Goal: Task Accomplishment & Management: Complete application form

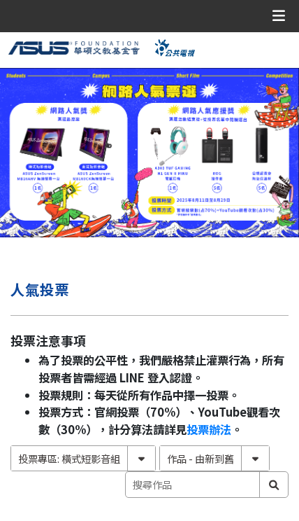
select select "185122:185341:13161"
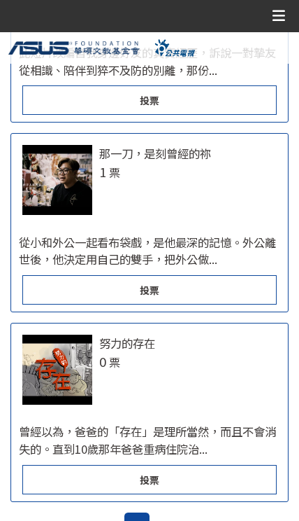
scroll to position [2935, 0]
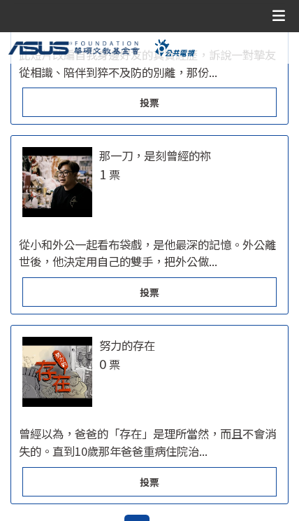
click at [234, 299] on div "投票" at bounding box center [149, 291] width 254 height 29
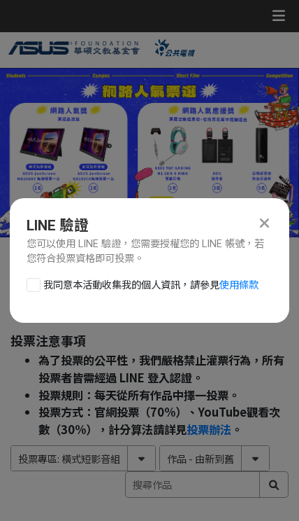
scroll to position [0, 0]
click at [29, 291] on div at bounding box center [34, 285] width 14 height 14
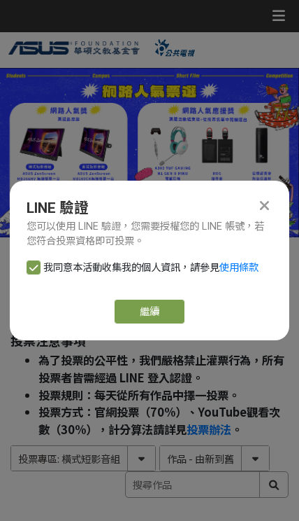
checkbox input "true"
click at [155, 312] on link "繼續" at bounding box center [150, 311] width 70 height 24
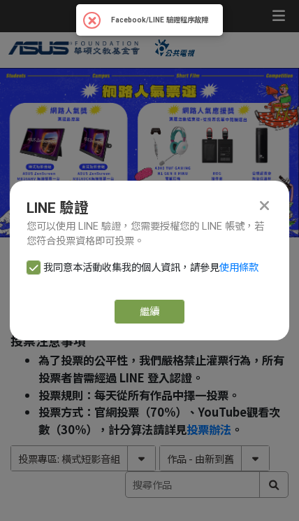
click at [171, 313] on link "繼續" at bounding box center [150, 311] width 70 height 24
click at [271, 199] on div at bounding box center [264, 205] width 17 height 17
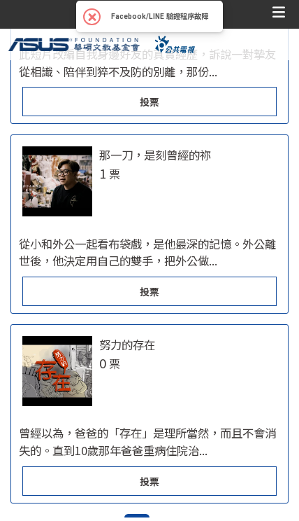
scroll to position [2936, 0]
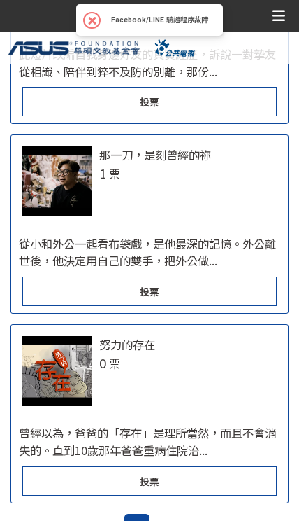
click at [236, 297] on div "投票" at bounding box center [149, 290] width 254 height 29
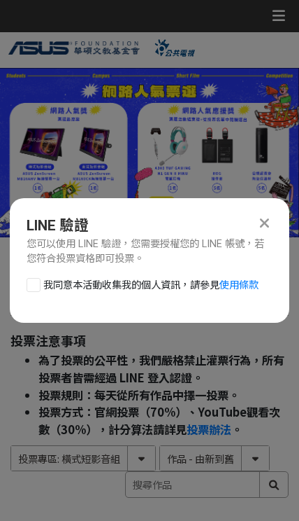
scroll to position [0, 0]
click at [29, 293] on label "我同意本活動收集我的個人資訊，請參見 使用條款" at bounding box center [143, 285] width 232 height 15
click at [29, 289] on input "我同意本活動收集我的個人資訊，請參見 使用條款" at bounding box center [31, 284] width 9 height 9
checkbox input "false"
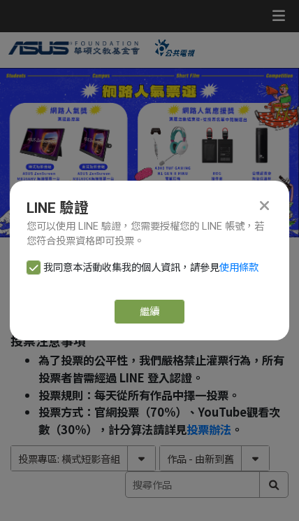
click at [174, 320] on link "繼續" at bounding box center [150, 311] width 70 height 24
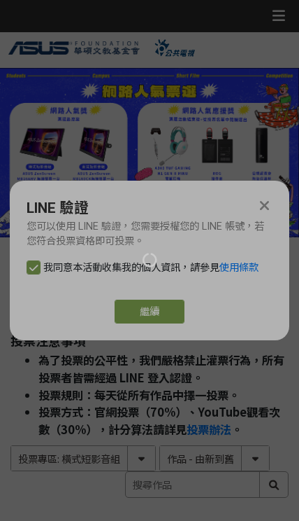
click at [270, 202] on div at bounding box center [149, 260] width 299 height 521
click at [269, 194] on div at bounding box center [149, 260] width 299 height 521
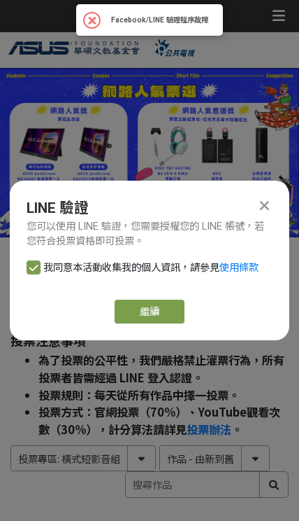
click at [269, 197] on div at bounding box center [264, 205] width 17 height 17
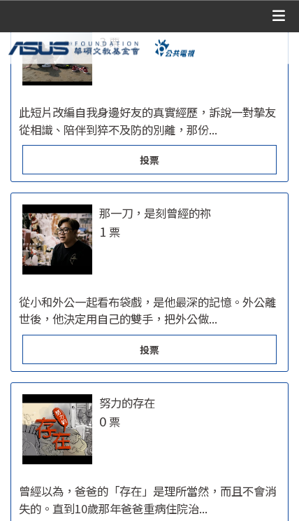
scroll to position [2864, 0]
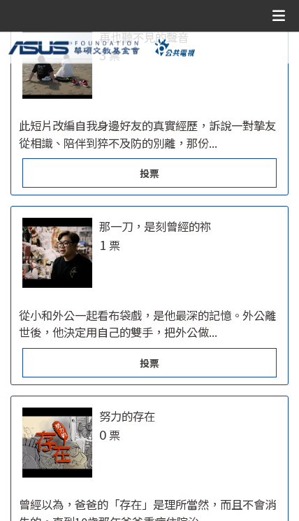
click at [228, 283] on div "那一刀，是刻曾經的祢 1 票" at bounding box center [149, 253] width 276 height 70
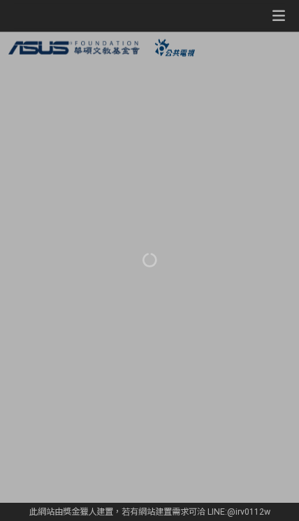
scroll to position [170, 0]
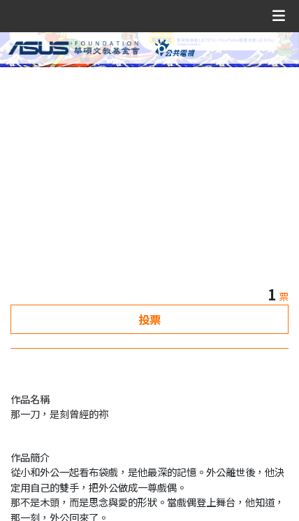
click at [224, 320] on div "投票" at bounding box center [149, 318] width 278 height 29
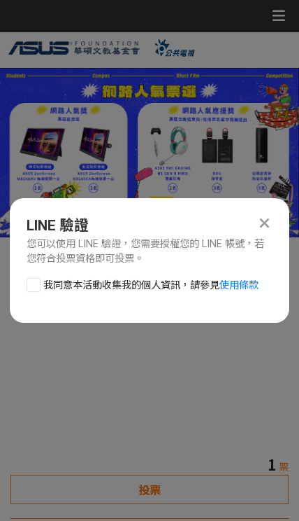
scroll to position [0, 0]
click at [31, 293] on label "我同意本活動收集我的個人資訊，請參見 使用條款" at bounding box center [143, 285] width 232 height 15
click at [31, 289] on input "我同意本活動收集我的個人資訊，請參見 使用條款" at bounding box center [31, 284] width 9 height 9
checkbox input "false"
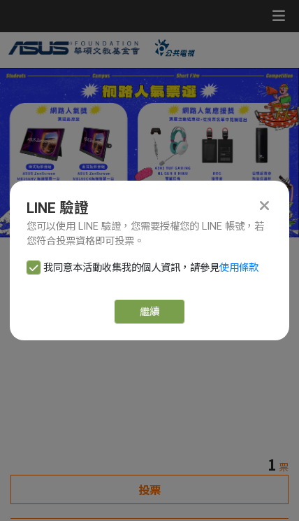
click at [171, 306] on link "繼續" at bounding box center [150, 311] width 70 height 24
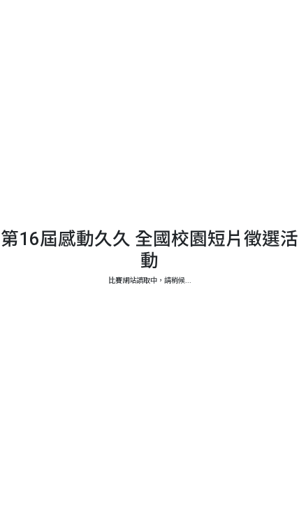
select select "185122:185341:13161"
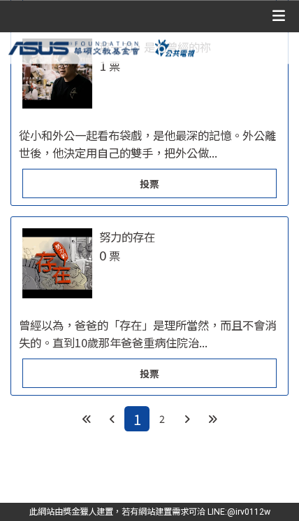
scroll to position [2941, 0]
click at [35, 198] on div "投票" at bounding box center [149, 183] width 254 height 29
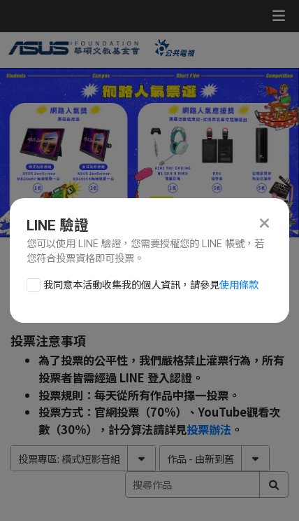
click at [250, 227] on div "LINE 驗證" at bounding box center [150, 226] width 246 height 22
click at [260, 218] on icon at bounding box center [264, 223] width 9 height 15
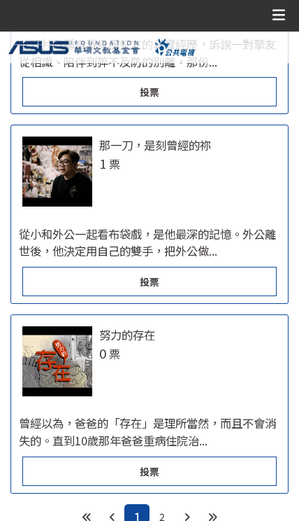
click at [211, 234] on div "從小和外公一起看布袋戲，是他最深的記憶。外公離世後，他決定用自己的雙手，把外公做..." at bounding box center [149, 242] width 276 height 49
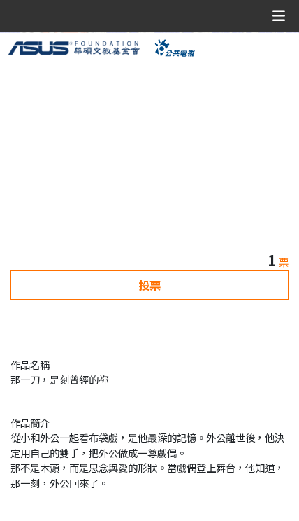
scroll to position [192, 0]
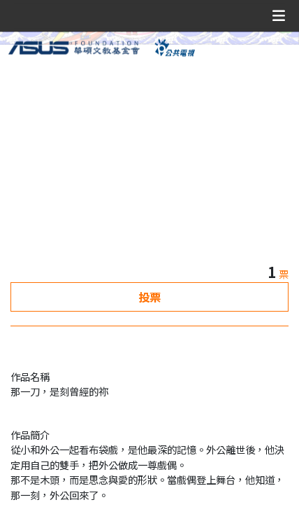
click at [213, 288] on div "投票" at bounding box center [149, 296] width 278 height 29
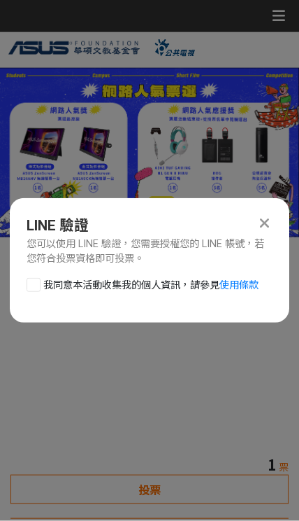
scroll to position [0, 0]
click at [27, 293] on label "我同意本活動收集我的個人資訊，請參見 使用條款" at bounding box center [143, 285] width 232 height 15
click at [27, 289] on input "我同意本活動收集我的個人資訊，請參見 使用條款" at bounding box center [31, 284] width 9 height 9
checkbox input "false"
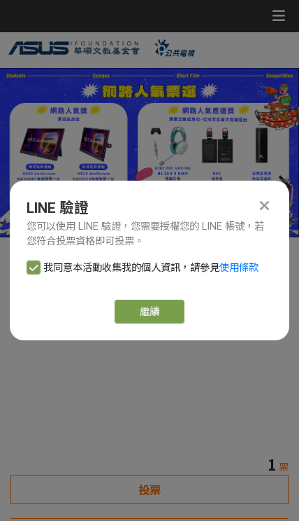
click at [174, 306] on link "繼續" at bounding box center [150, 311] width 70 height 24
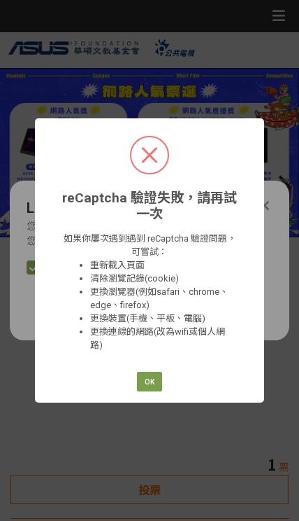
click at [155, 386] on button "OK" at bounding box center [150, 382] width 26 height 20
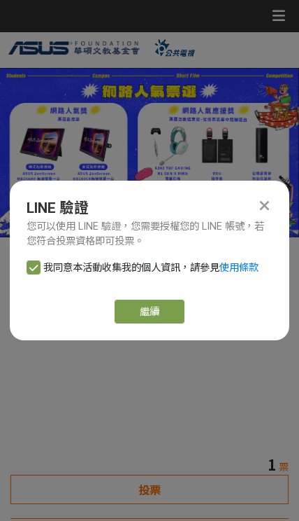
click at [176, 320] on link "繼續" at bounding box center [150, 311] width 70 height 24
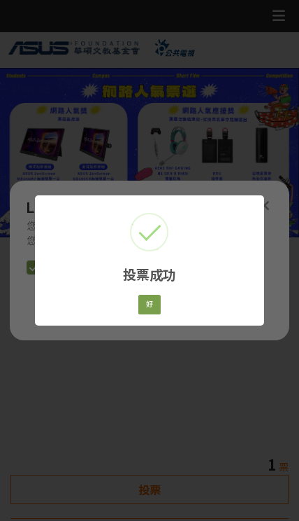
click at [155, 311] on button "好" at bounding box center [150, 305] width 23 height 20
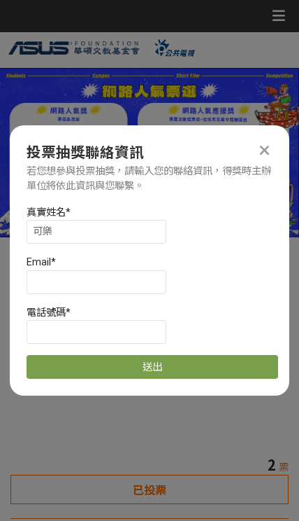
click at [143, 209] on div "真實姓名 *" at bounding box center [153, 212] width 252 height 15
click at [136, 228] on input "可樂" at bounding box center [97, 232] width 140 height 24
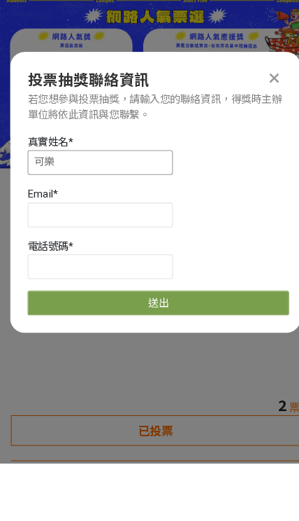
type input "可"
type input "林尚鴻"
click at [141, 270] on input at bounding box center [97, 282] width 140 height 24
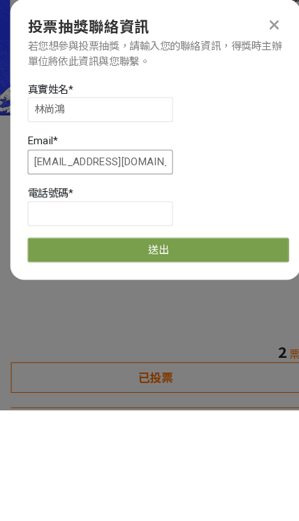
type input "colahappygo@gmail.com"
click at [40, 320] on input at bounding box center [97, 332] width 140 height 24
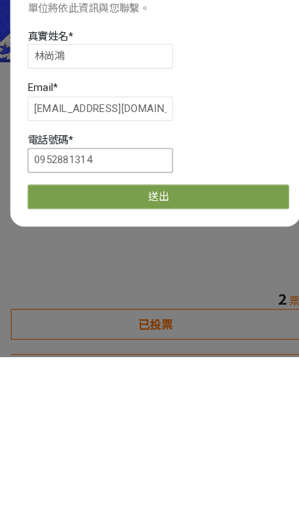
type input "0952881314"
click at [196, 355] on button "送出" at bounding box center [153, 367] width 252 height 24
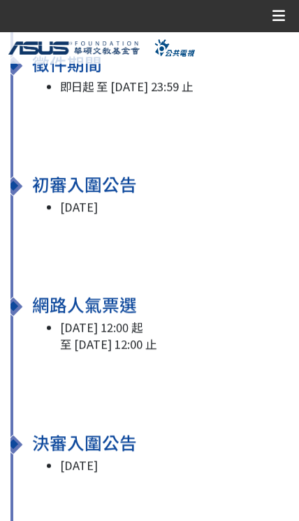
scroll to position [1225, 0]
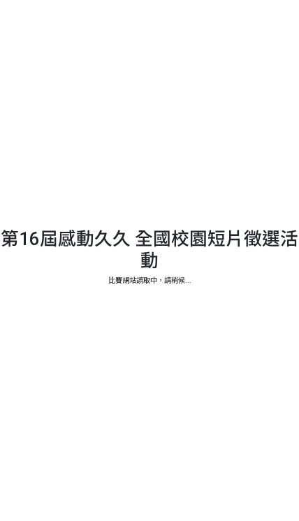
select select "185122:185341:13161"
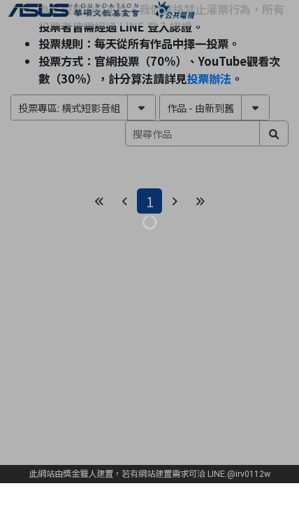
scroll to position [166, 0]
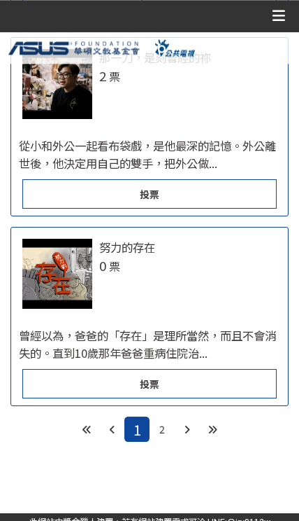
click at [238, 179] on div "從小和外公一起看布袋戲，是他最深的記憶。外公離世後，他決定用自己的雙手，把外公做..." at bounding box center [149, 154] width 276 height 49
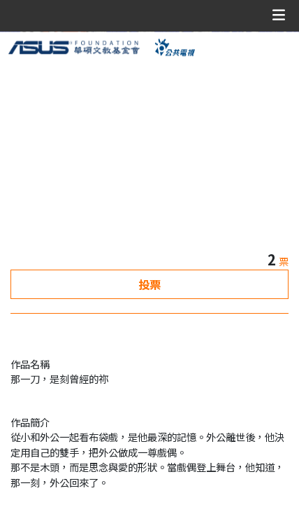
scroll to position [205, 0]
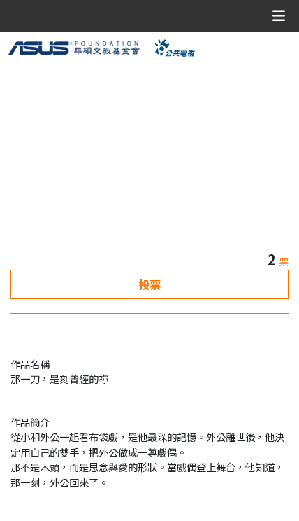
select select "185122:185341:13161"
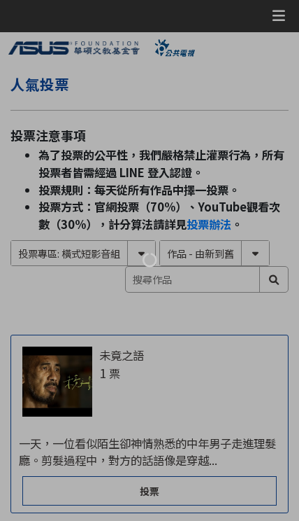
scroll to position [2864, 0]
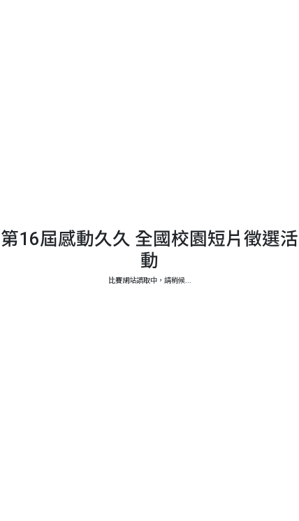
select select "185122:185341:13161"
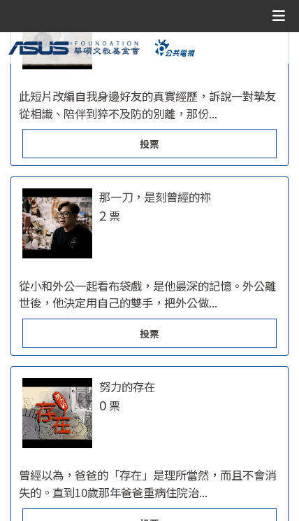
scroll to position [2808, 0]
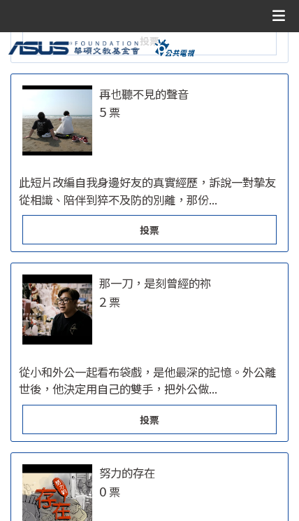
click at [225, 311] on div "那一刀，是刻曾經的祢 2 票" at bounding box center [187, 292] width 177 height 36
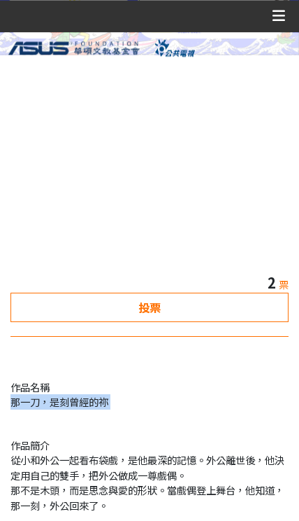
scroll to position [182, 0]
